Goal: Find specific page/section: Find specific page/section

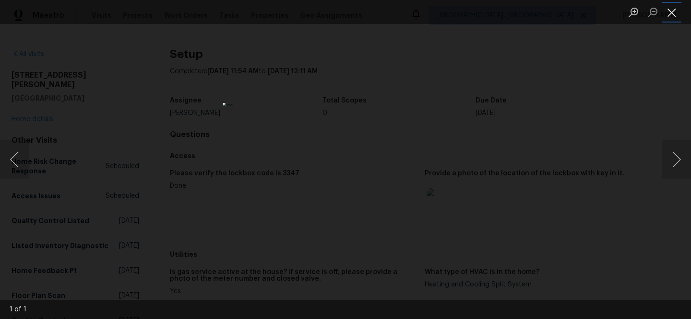
click at [666, 15] on button "Close lightbox" at bounding box center [671, 12] width 19 height 17
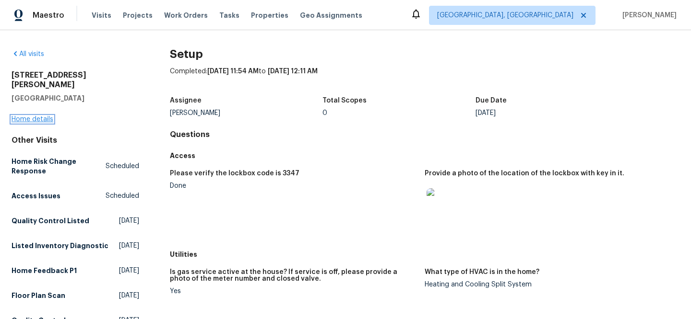
click at [32, 116] on link "Home details" at bounding box center [33, 119] width 42 height 7
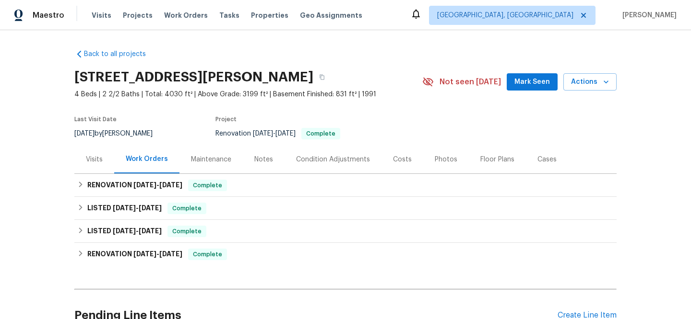
click at [96, 155] on div "Visits" at bounding box center [94, 160] width 17 height 10
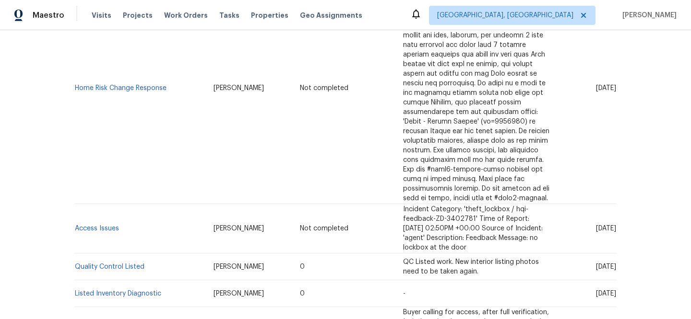
scroll to position [267, 0]
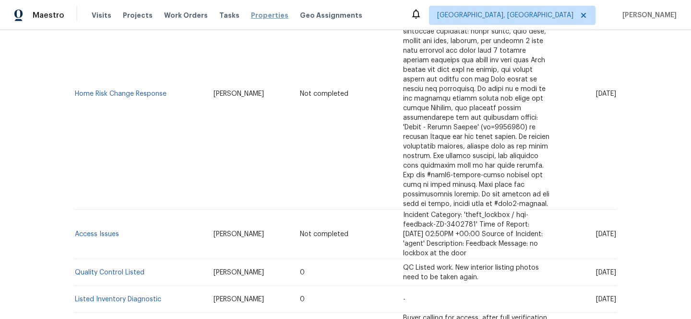
click at [255, 15] on span "Properties" at bounding box center [269, 16] width 37 height 10
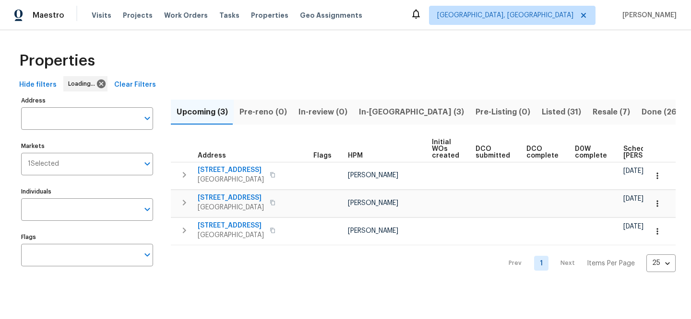
click at [132, 85] on span "Clear Filters" at bounding box center [135, 85] width 42 height 12
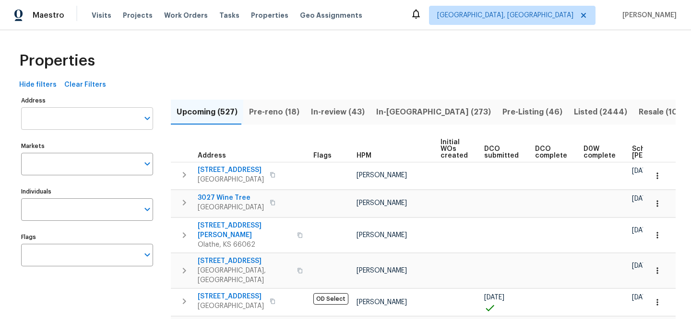
click at [105, 114] on input "Address" at bounding box center [79, 118] width 117 height 23
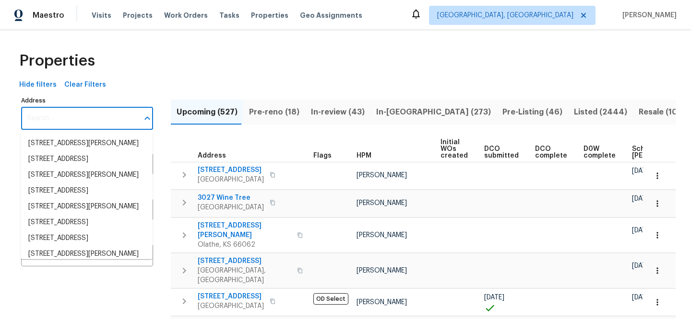
paste input "720 [PERSON_NAME] Dr"
type input "720 [PERSON_NAME] Dr"
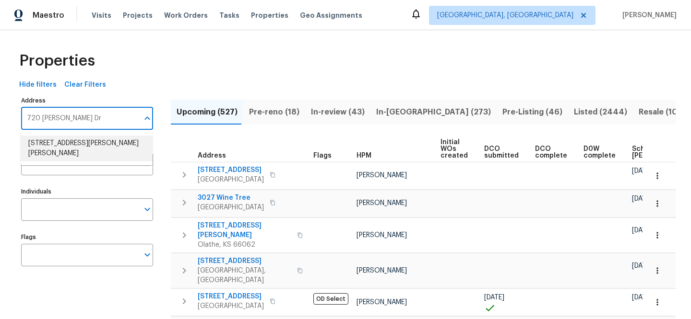
click at [98, 140] on li "[STREET_ADDRESS][PERSON_NAME][PERSON_NAME]" at bounding box center [87, 149] width 132 height 26
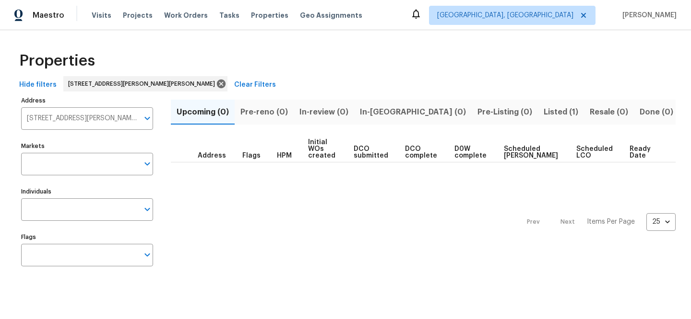
click at [543, 115] on span "Listed (1)" at bounding box center [560, 111] width 35 height 13
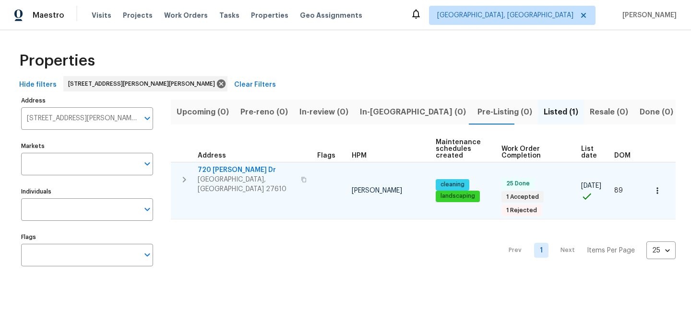
click at [232, 167] on span "720 [PERSON_NAME] Dr" at bounding box center [246, 170] width 97 height 10
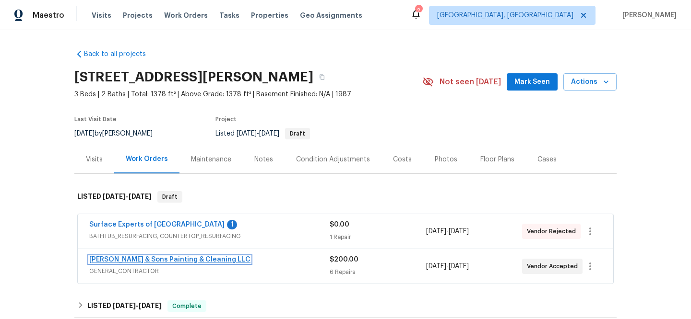
click at [157, 257] on link "Hodge & Sons Painting & Cleaning LLC" at bounding box center [169, 260] width 161 height 7
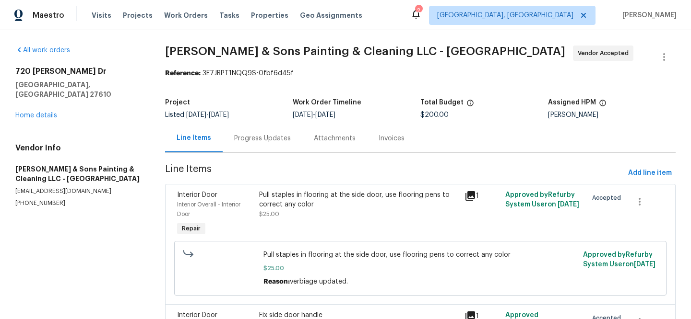
click at [465, 197] on icon at bounding box center [470, 196] width 10 height 10
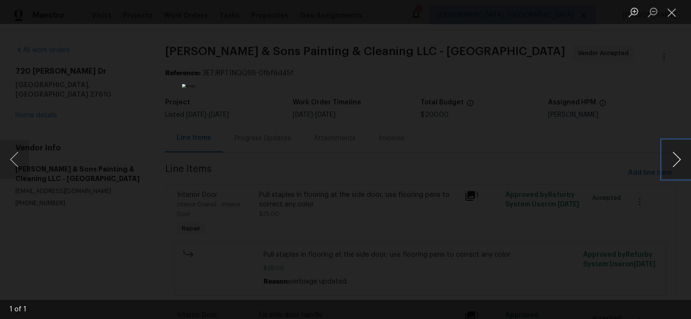
click at [670, 160] on button "Next image" at bounding box center [676, 160] width 29 height 38
click at [583, 105] on div "Lightbox" at bounding box center [345, 159] width 691 height 319
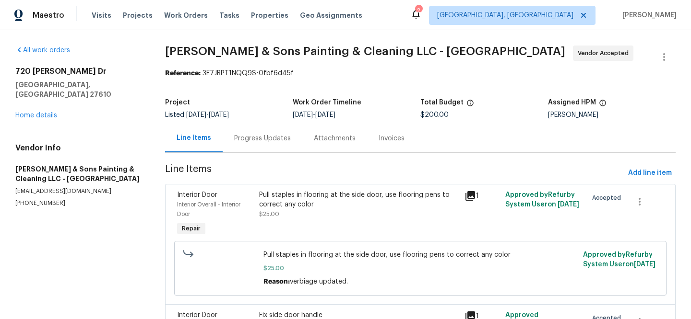
click at [461, 196] on div "1" at bounding box center [481, 214] width 41 height 54
click at [465, 194] on icon at bounding box center [470, 196] width 10 height 10
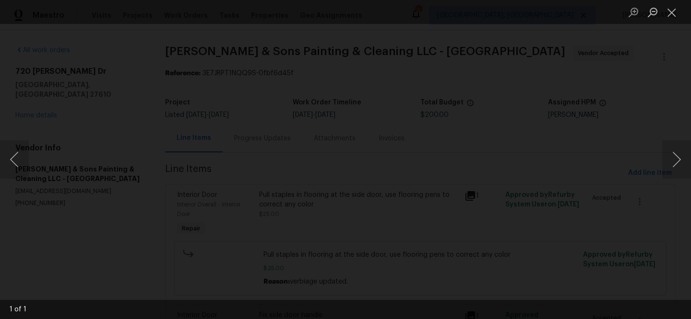
click at [174, 88] on div "Lightbox" at bounding box center [345, 159] width 691 height 319
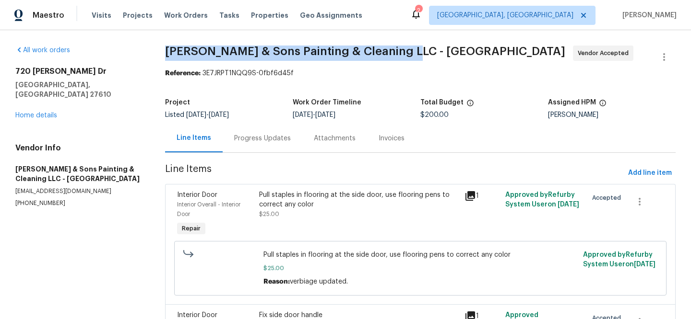
drag, startPoint x: 162, startPoint y: 50, endPoint x: 406, endPoint y: 53, distance: 244.6
copy span "Hodge & Sons Painting & Cleaning LLC - RDU"
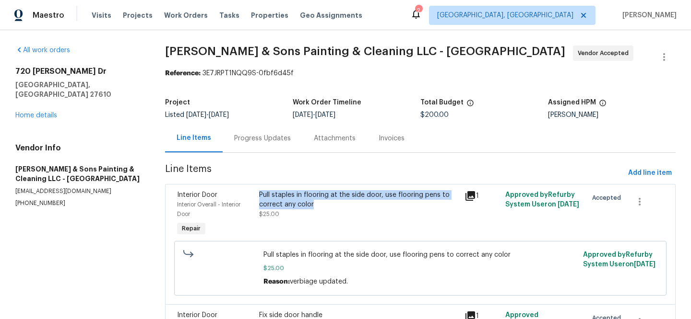
drag, startPoint x: 256, startPoint y: 193, endPoint x: 317, endPoint y: 205, distance: 62.5
click at [317, 205] on div "Pull staples in flooring at the side door, use flooring pens to correct any col…" at bounding box center [358, 214] width 205 height 54
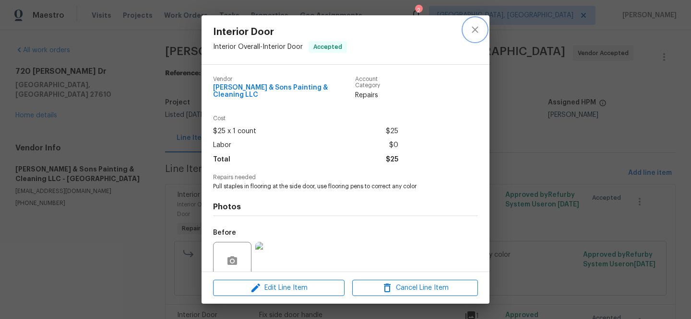
click at [476, 24] on icon "close" at bounding box center [475, 30] width 12 height 12
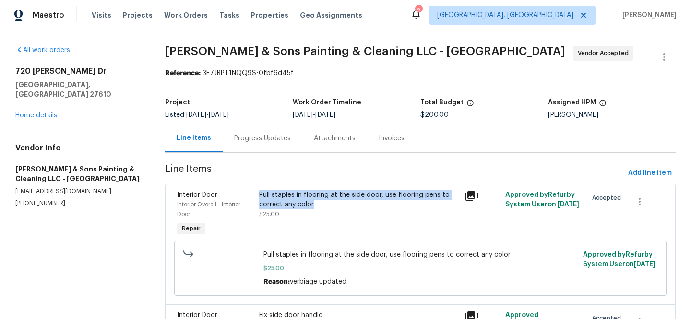
copy div "Pull staples in flooring at the side door, use flooring pens to correct any col…"
click at [466, 197] on icon at bounding box center [470, 196] width 12 height 12
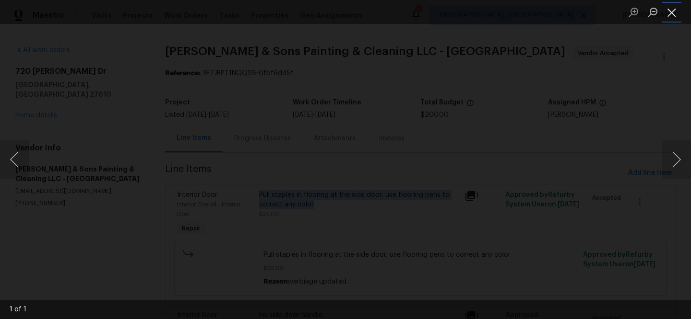
click at [665, 13] on button "Close lightbox" at bounding box center [671, 12] width 19 height 17
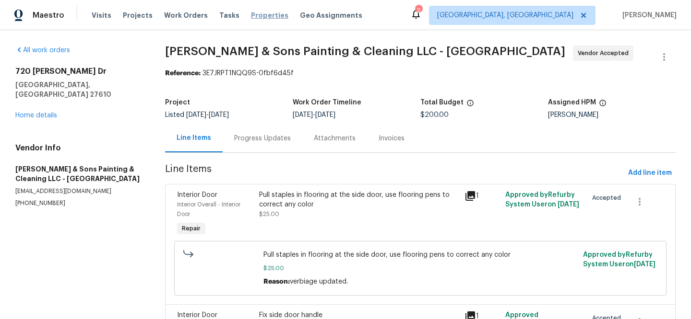
click at [257, 15] on span "Properties" at bounding box center [269, 16] width 37 height 10
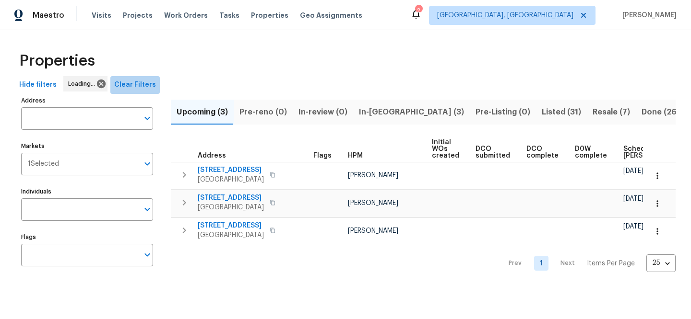
click at [135, 86] on span "Clear Filters" at bounding box center [135, 85] width 42 height 12
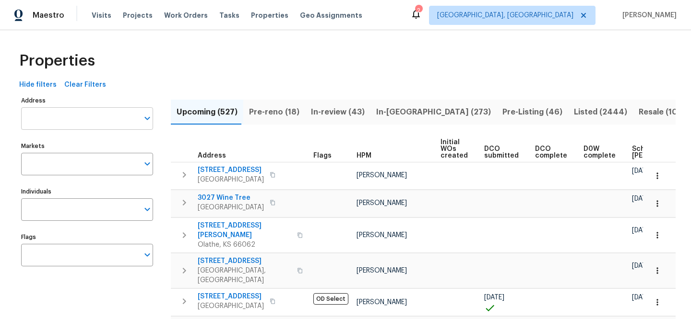
click at [111, 114] on input "Address" at bounding box center [79, 118] width 117 height 23
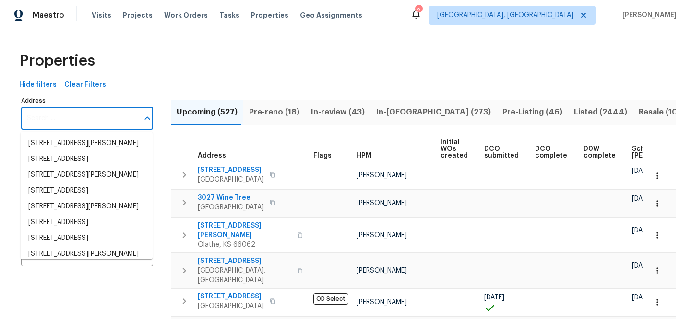
paste input "2836 W Darley Woods Dr, Tucson, AZ 85742"
type input "2836 W Darley Woods Dr, Tucson, AZ 85742"
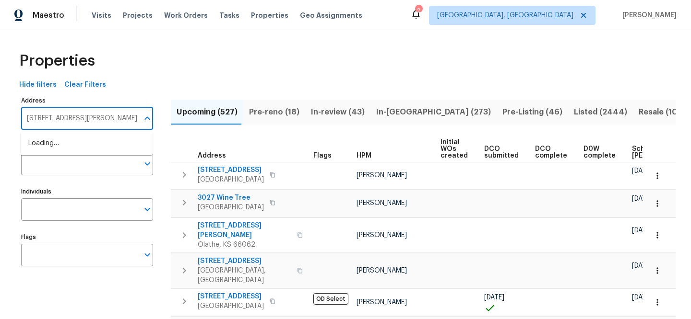
scroll to position [0, 24]
click at [111, 139] on li "2836 W Darley Woods Dr Tucson AZ 85742" at bounding box center [87, 144] width 132 height 16
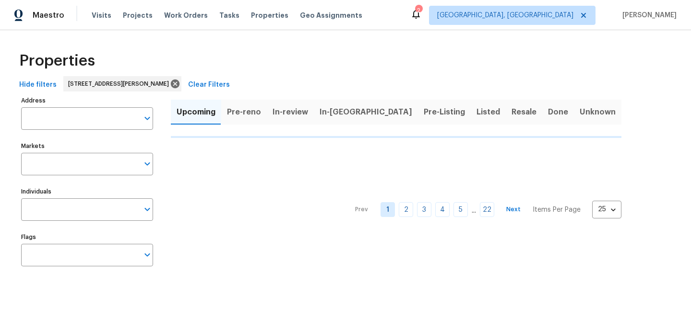
type input "2836 W Darley Woods Dr Tucson AZ 85742"
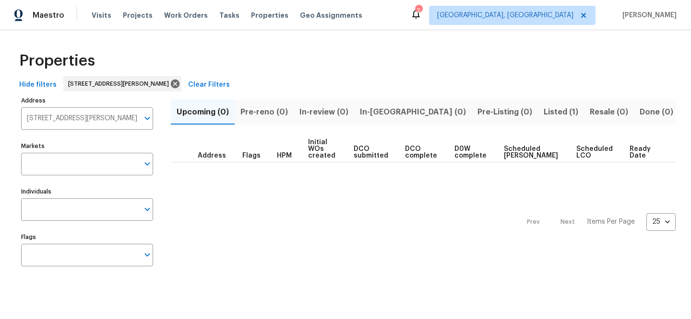
click at [538, 105] on button "Listed (1)" at bounding box center [561, 112] width 46 height 25
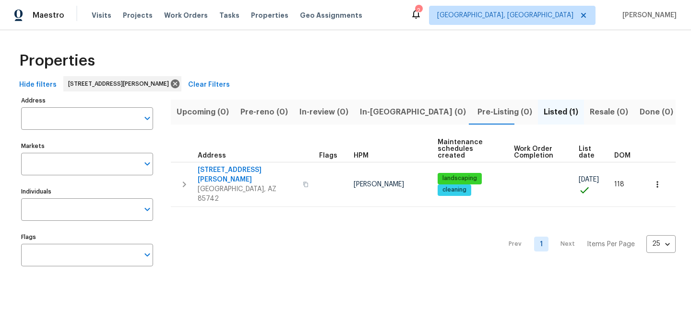
type input "2836 W Darley Woods Dr Tucson AZ 85742"
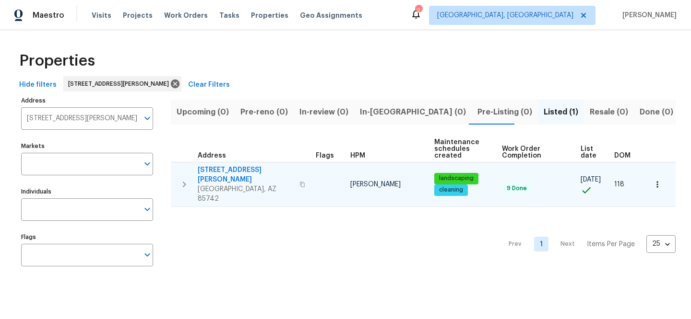
click at [241, 164] on td "2836 W Darley Woods Dr Tucson, AZ 85742" at bounding box center [241, 185] width 141 height 44
click at [247, 169] on span "2836 W Darley Woods Dr" at bounding box center [246, 174] width 96 height 19
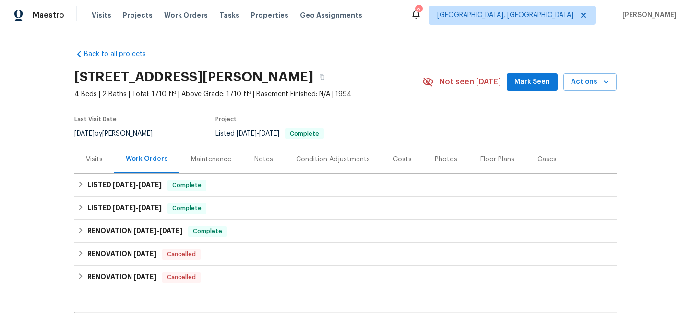
click at [86, 157] on div "Visits" at bounding box center [94, 160] width 17 height 10
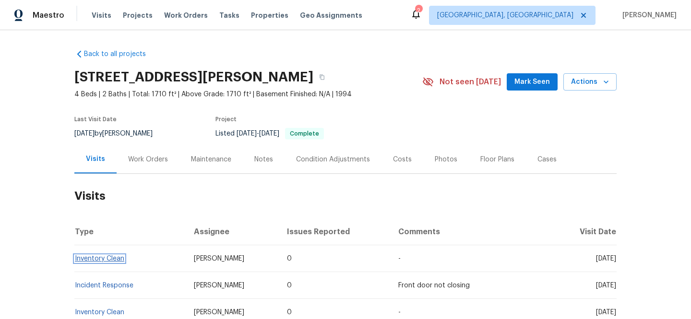
click at [92, 260] on link "Inventory Clean" at bounding box center [99, 259] width 49 height 7
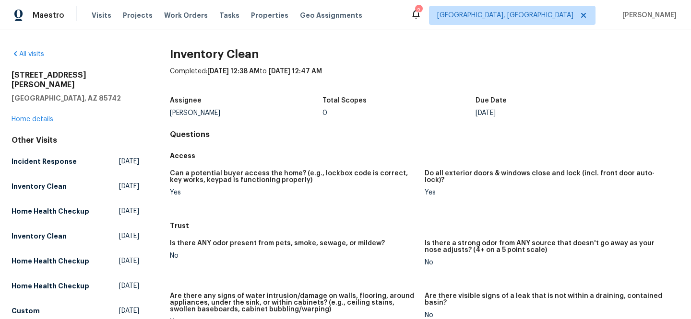
scroll to position [2, 0]
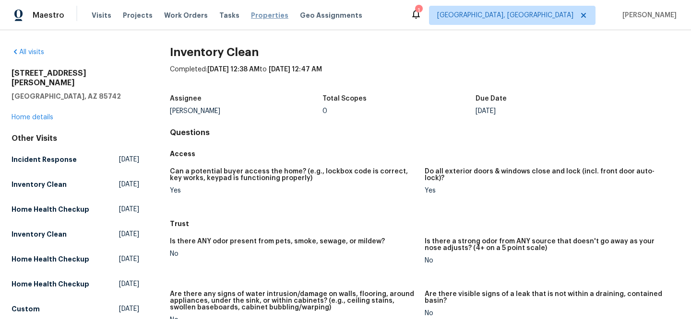
click at [256, 14] on span "Properties" at bounding box center [269, 16] width 37 height 10
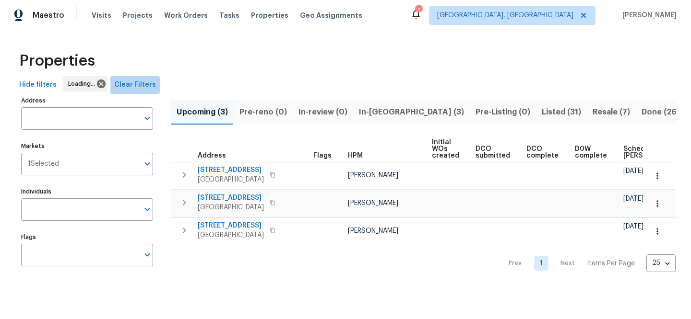
click at [138, 84] on span "Clear Filters" at bounding box center [135, 85] width 42 height 12
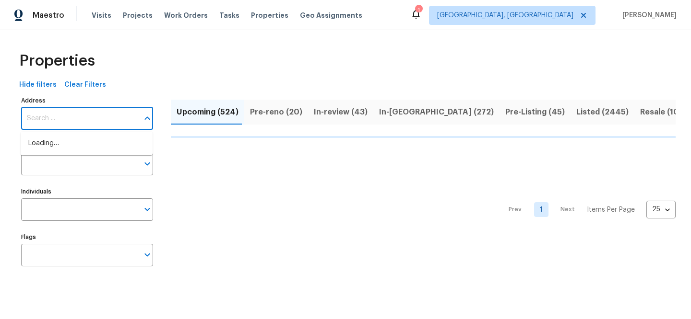
click at [98, 128] on input "Address" at bounding box center [79, 118] width 117 height 23
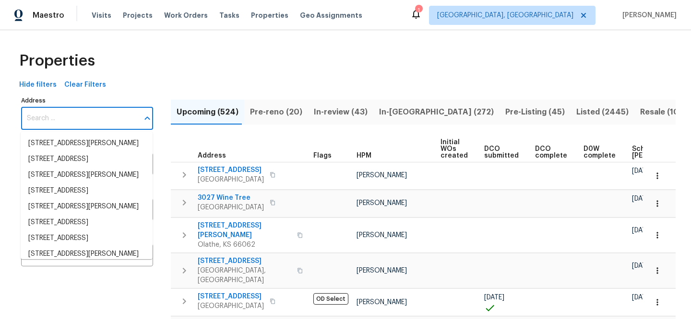
click at [98, 127] on input "Address" at bounding box center [79, 118] width 117 height 23
paste input "139 Evvalane Dr"
type input "139 Evvalane Dr"
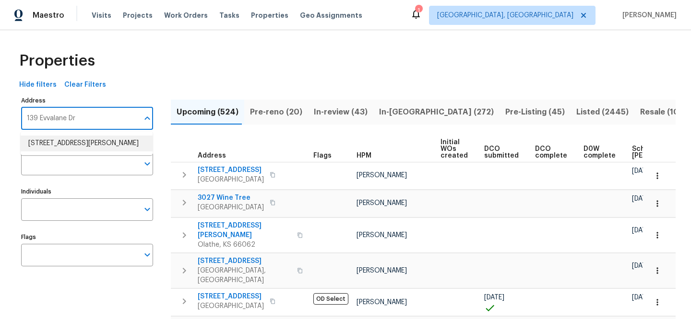
click at [104, 141] on li "139 Evvalane Dr Spartanburg SC 29302" at bounding box center [87, 144] width 132 height 16
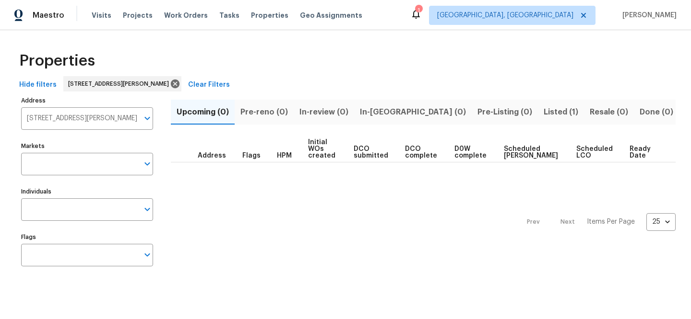
click at [543, 117] on span "Listed (1)" at bounding box center [560, 111] width 35 height 13
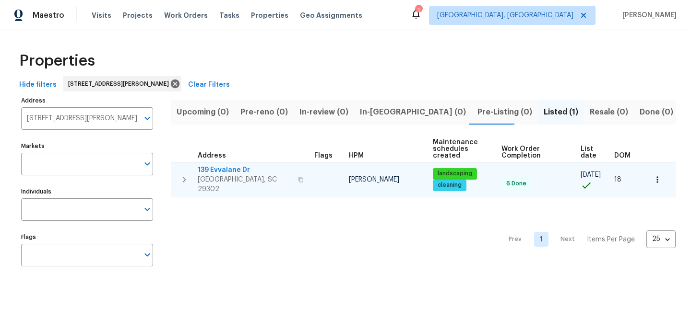
click at [228, 172] on span "139 Evvalane Dr" at bounding box center [245, 170] width 94 height 10
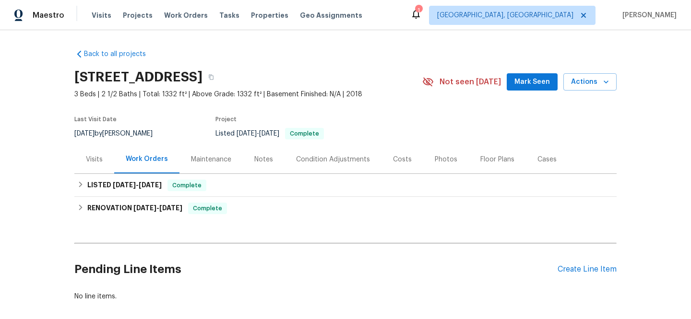
click at [83, 153] on div "Visits" at bounding box center [94, 159] width 40 height 28
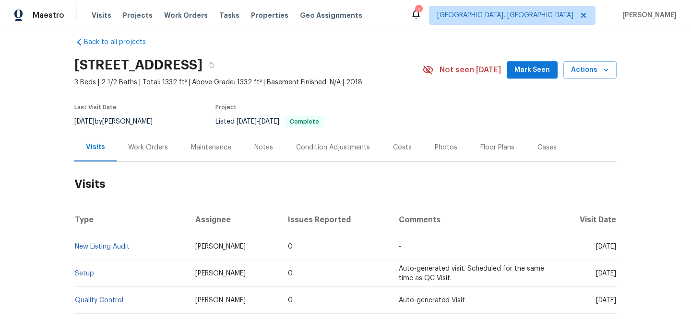
scroll to position [20, 0]
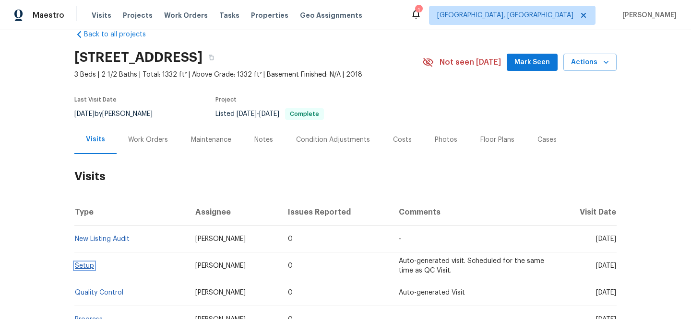
click at [81, 263] on link "Setup" at bounding box center [84, 266] width 19 height 7
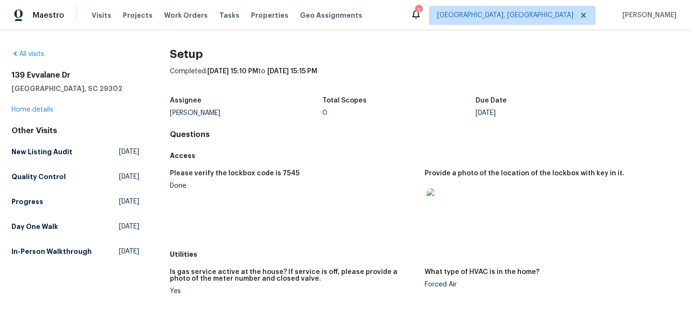
click at [435, 209] on img at bounding box center [441, 203] width 31 height 31
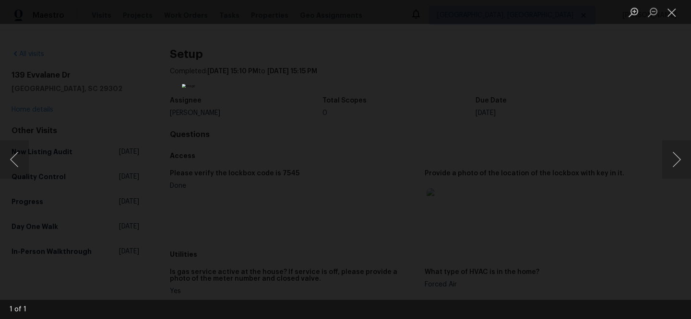
click at [515, 88] on div "Lightbox" at bounding box center [345, 159] width 691 height 319
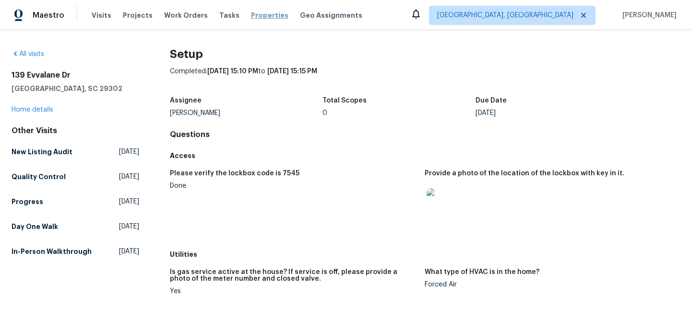
click at [251, 18] on span "Properties" at bounding box center [269, 16] width 37 height 10
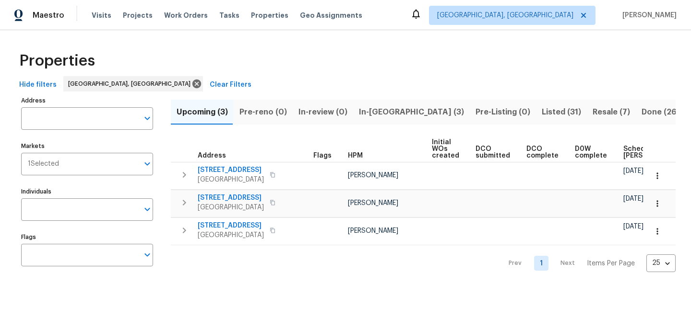
click at [137, 96] on div "Address Address" at bounding box center [87, 112] width 132 height 36
click at [210, 83] on span "Clear Filters" at bounding box center [231, 85] width 42 height 12
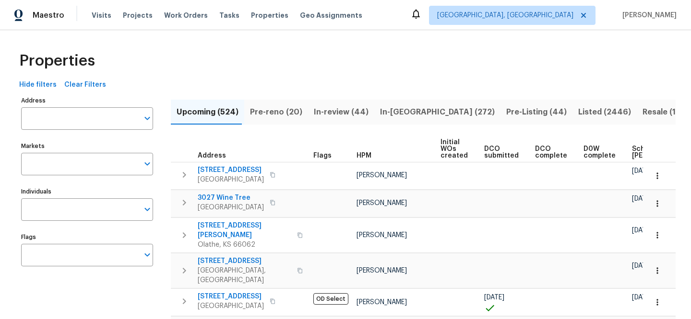
click at [105, 113] on input "Address" at bounding box center [79, 118] width 117 height 23
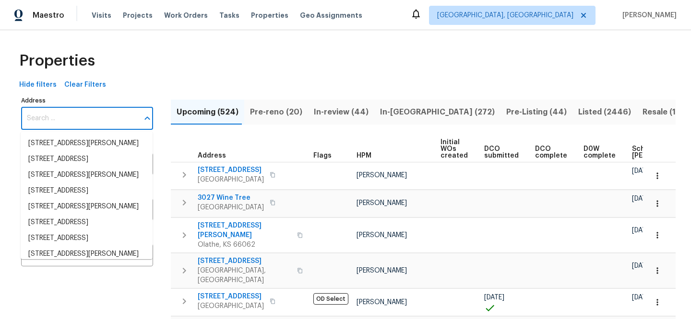
paste input "[STREET_ADDRESS]"
type input "[STREET_ADDRESS]"
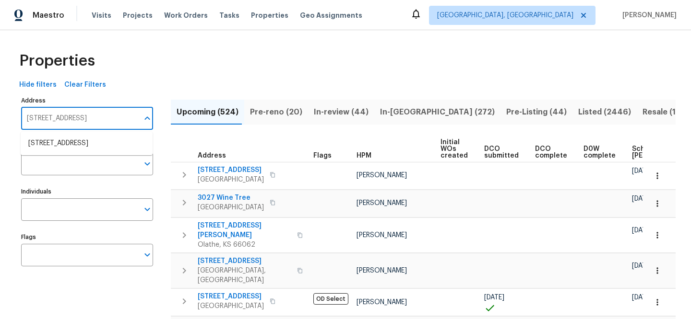
click at [103, 135] on ul "231 Lunns Way Plymouth MA 02360" at bounding box center [87, 143] width 132 height 23
click at [104, 143] on li "231 Lunns Way Plymouth MA 02360" at bounding box center [87, 144] width 132 height 16
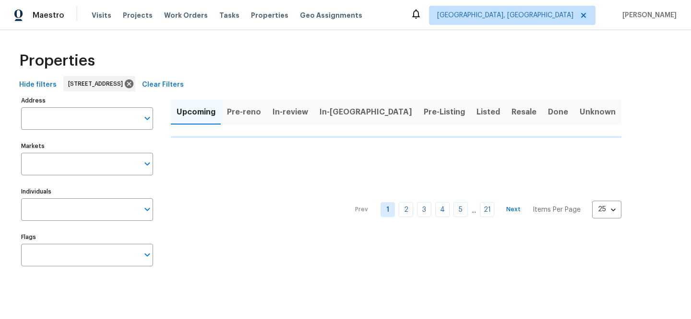
type input "231 Lunns Way Plymouth MA 02360"
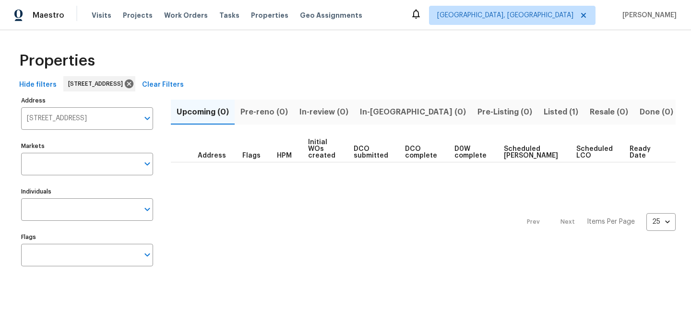
click at [543, 109] on span "Listed (1)" at bounding box center [560, 111] width 35 height 13
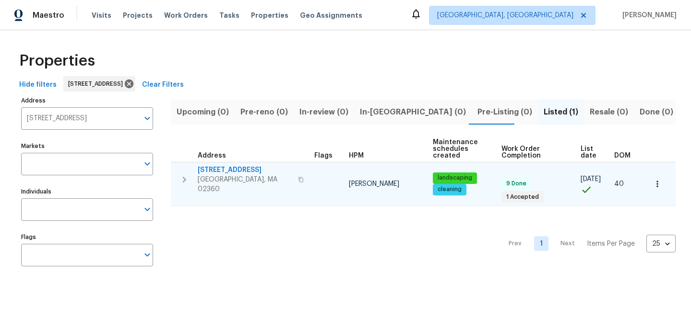
click at [211, 171] on span "[STREET_ADDRESS]" at bounding box center [245, 170] width 94 height 10
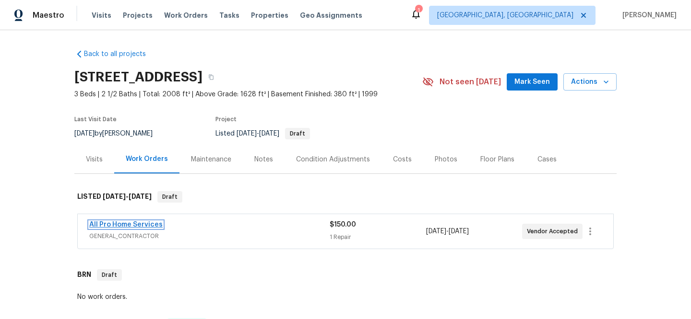
click at [119, 226] on link "All Pro Home Services" at bounding box center [125, 225] width 73 height 7
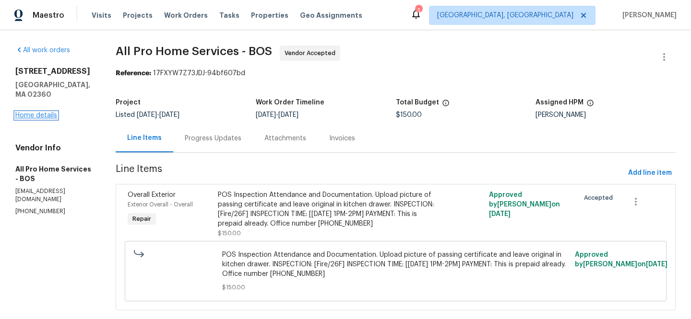
click at [48, 112] on link "Home details" at bounding box center [36, 115] width 42 height 7
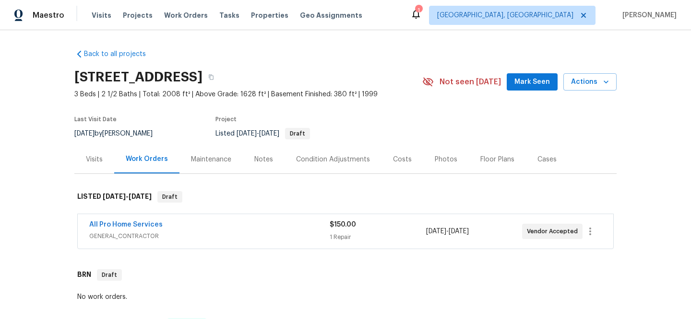
click at [98, 158] on div "Visits" at bounding box center [94, 160] width 17 height 10
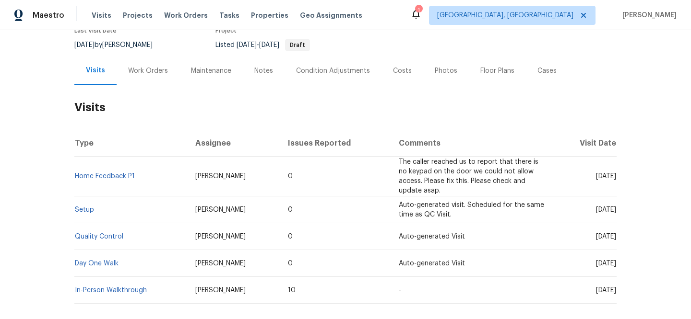
scroll to position [89, 0]
click at [81, 211] on link "Setup" at bounding box center [84, 210] width 19 height 7
